Goal: Transaction & Acquisition: Download file/media

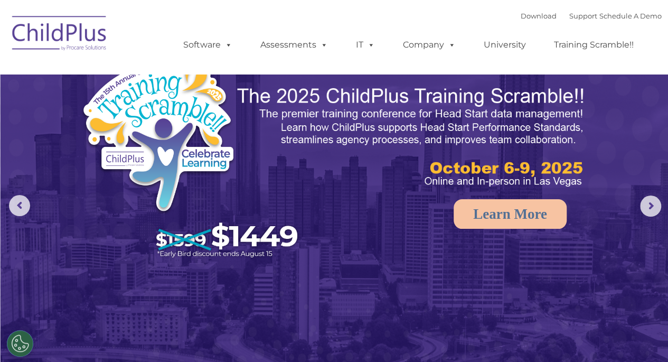
select select "MEDIUM"
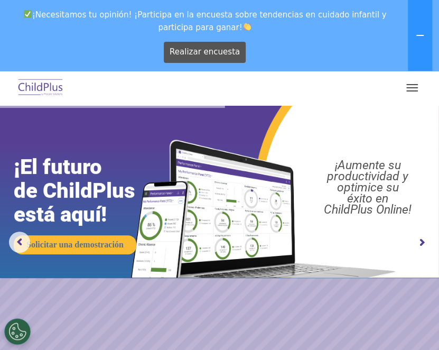
click at [36, 77] on img at bounding box center [41, 88] width 50 height 25
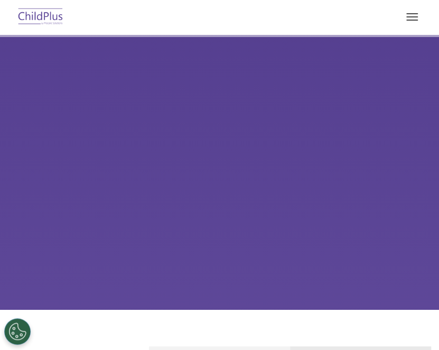
type input ""
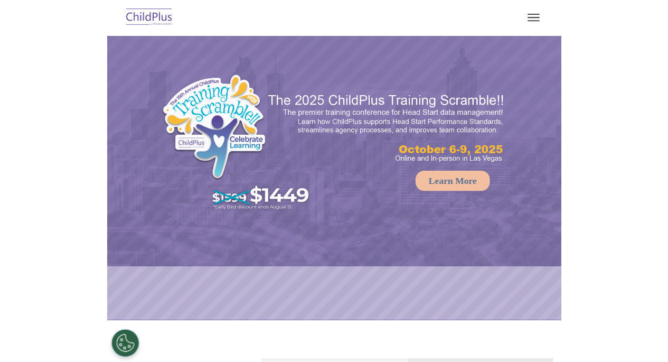
select select "MEDIUM"
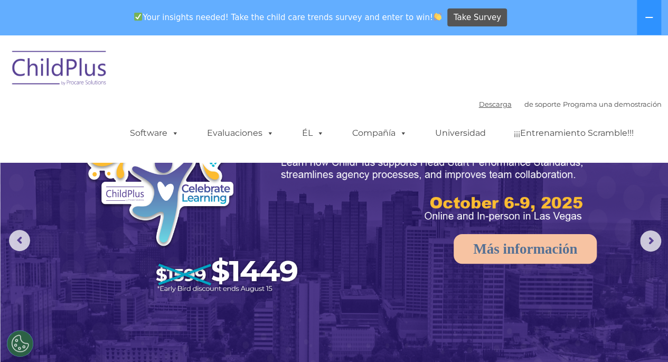
click at [447, 107] on font "Descarga" at bounding box center [495, 104] width 33 height 8
